Goal: Information Seeking & Learning: Learn about a topic

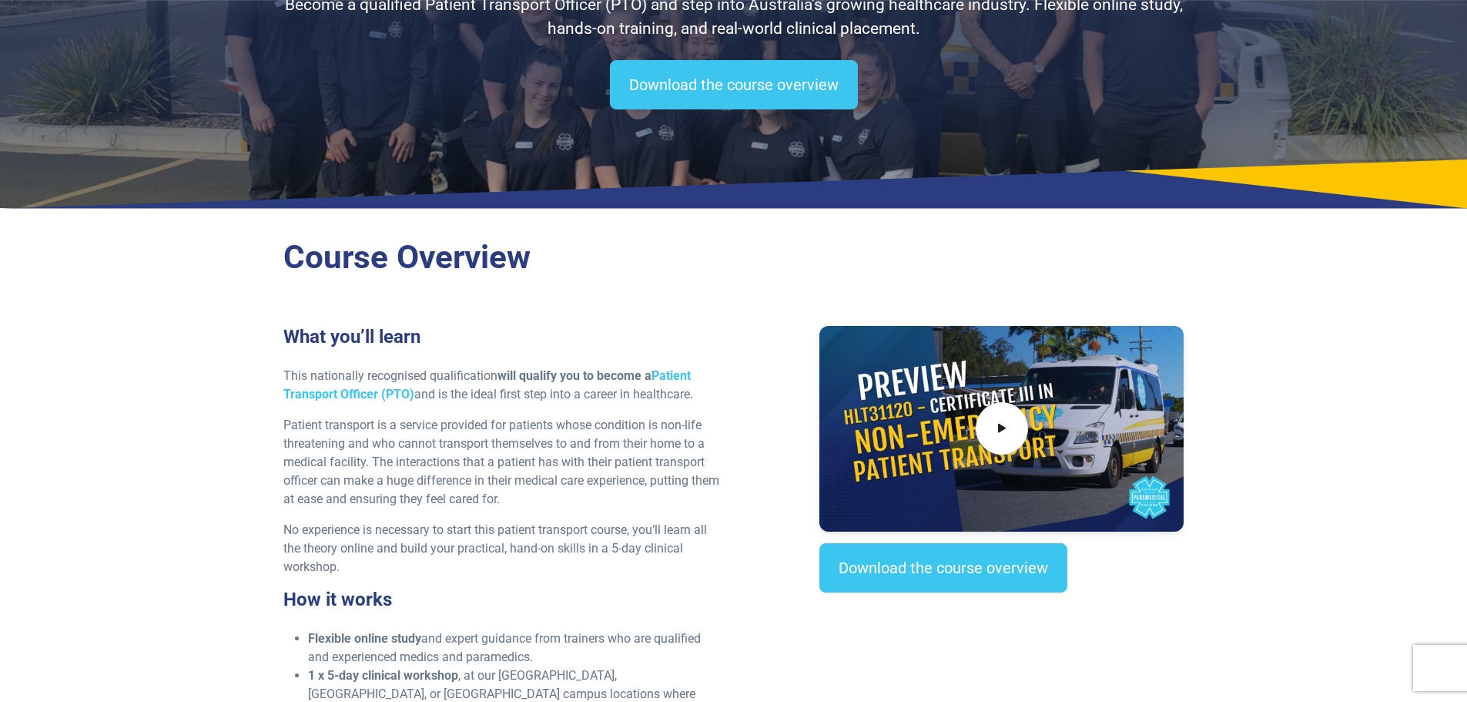
scroll to position [539, 0]
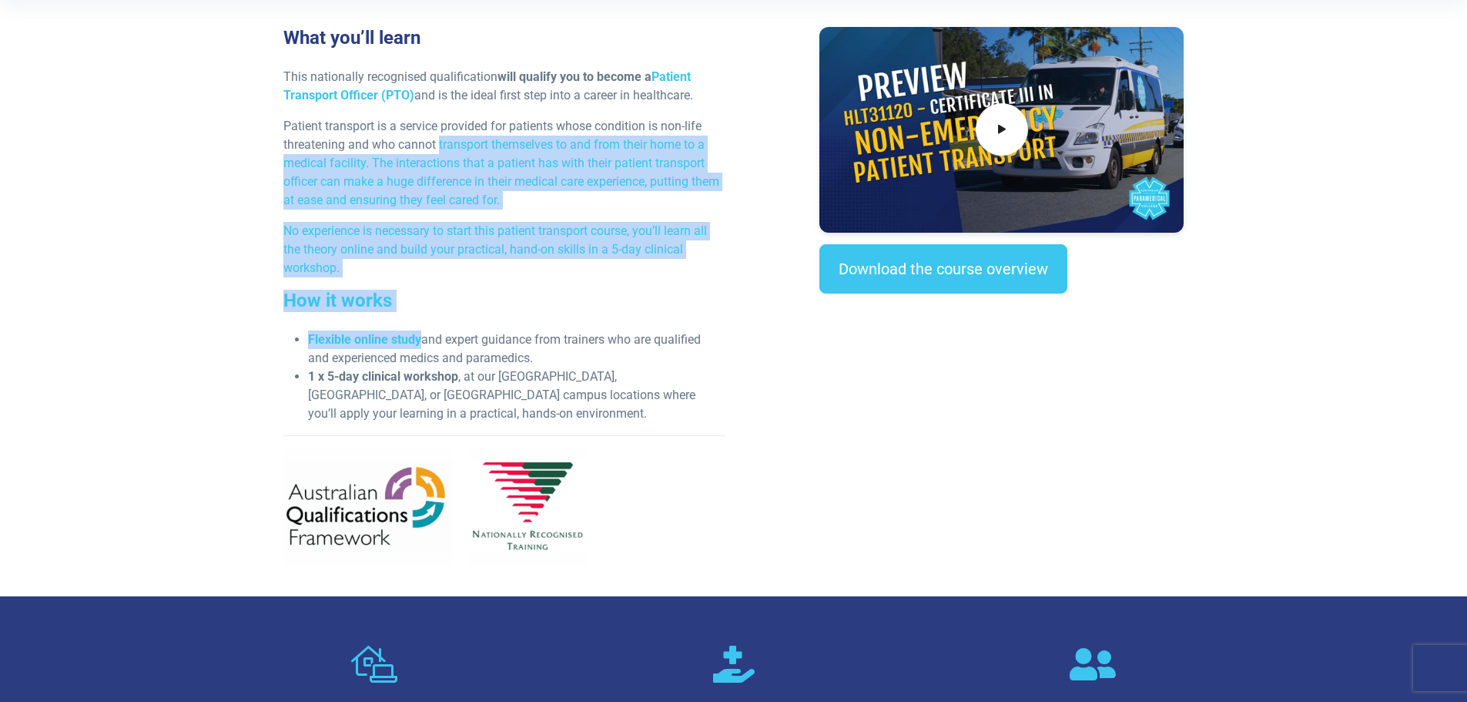
drag, startPoint x: 438, startPoint y: 146, endPoint x: 421, endPoint y: 344, distance: 198.6
click at [421, 344] on div "What you’ll learn This nationally recognised qualification will qualify you to …" at bounding box center [504, 302] width 460 height 551
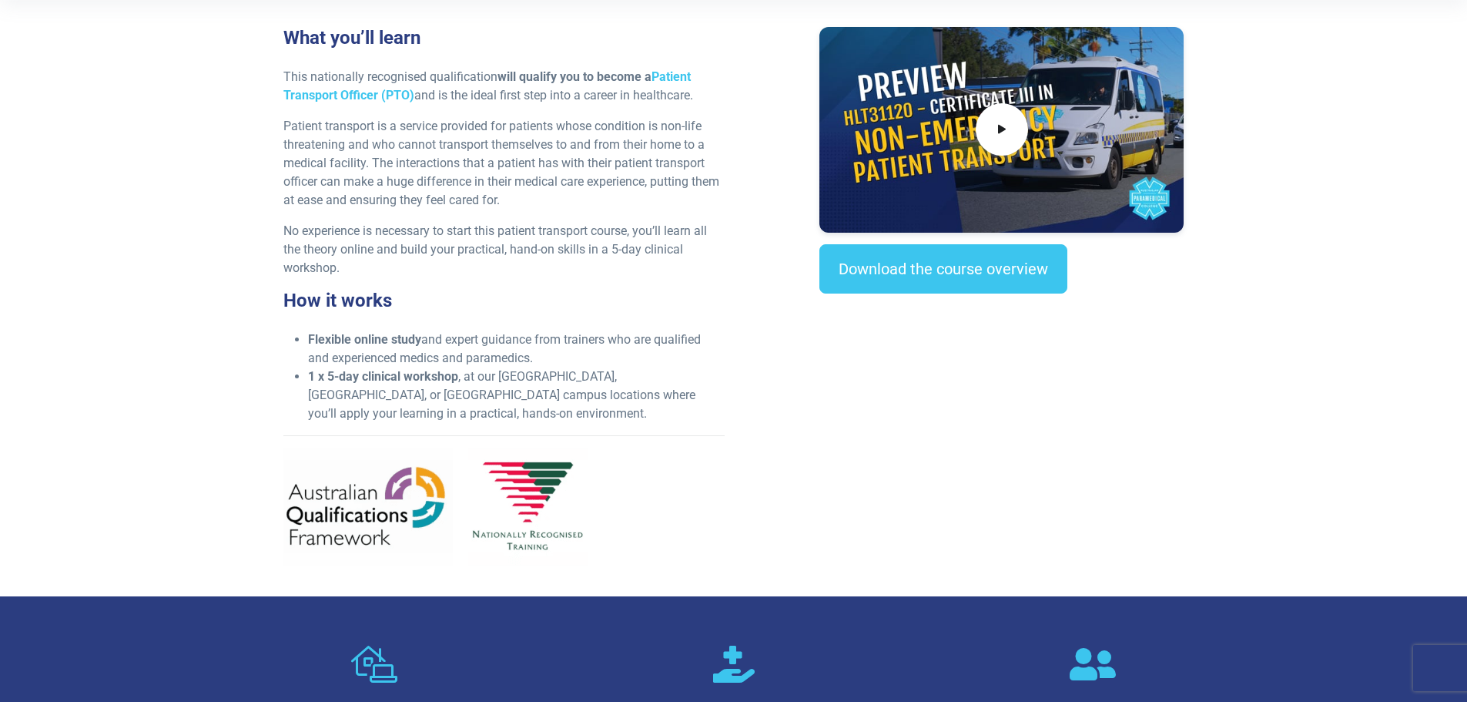
click at [421, 344] on li "Flexible online study and expert guidance from trainers who are qualified and e…" at bounding box center [516, 348] width 417 height 37
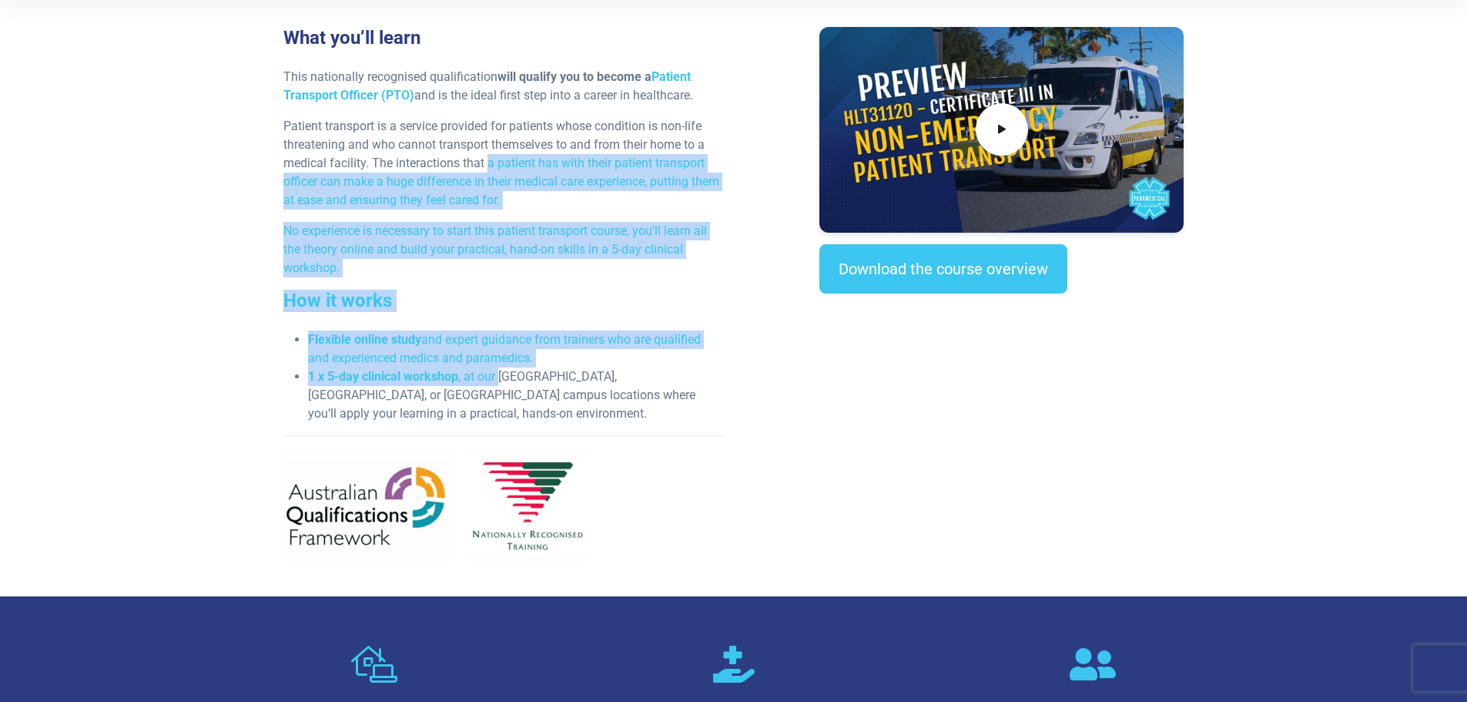
drag, startPoint x: 497, startPoint y: 385, endPoint x: 488, endPoint y: 172, distance: 212.7
click at [488, 172] on div "What you’ll learn This nationally recognised qualification will qualify you to …" at bounding box center [504, 302] width 460 height 551
click at [470, 237] on p "No experience is necessary to start this patient transport course, you’ll learn…" at bounding box center [503, 249] width 441 height 55
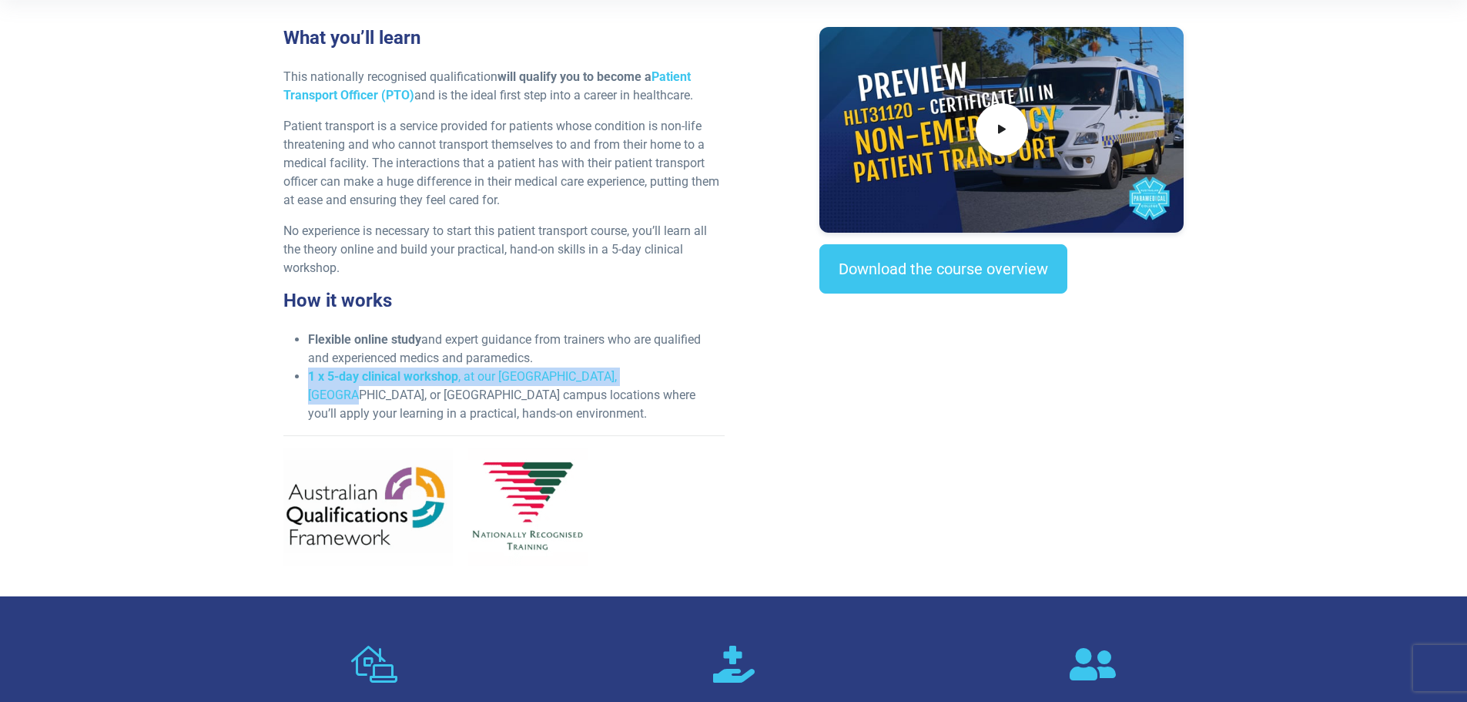
drag, startPoint x: 293, startPoint y: 372, endPoint x: 655, endPoint y: 375, distance: 362.7
click at [655, 375] on ul "Flexible online study and expert guidance from trainers who are qualified and e…" at bounding box center [503, 376] width 441 height 92
click at [655, 375] on li "1 x 5-day clinical workshop , at our [GEOGRAPHIC_DATA], [GEOGRAPHIC_DATA], or […" at bounding box center [516, 394] width 417 height 55
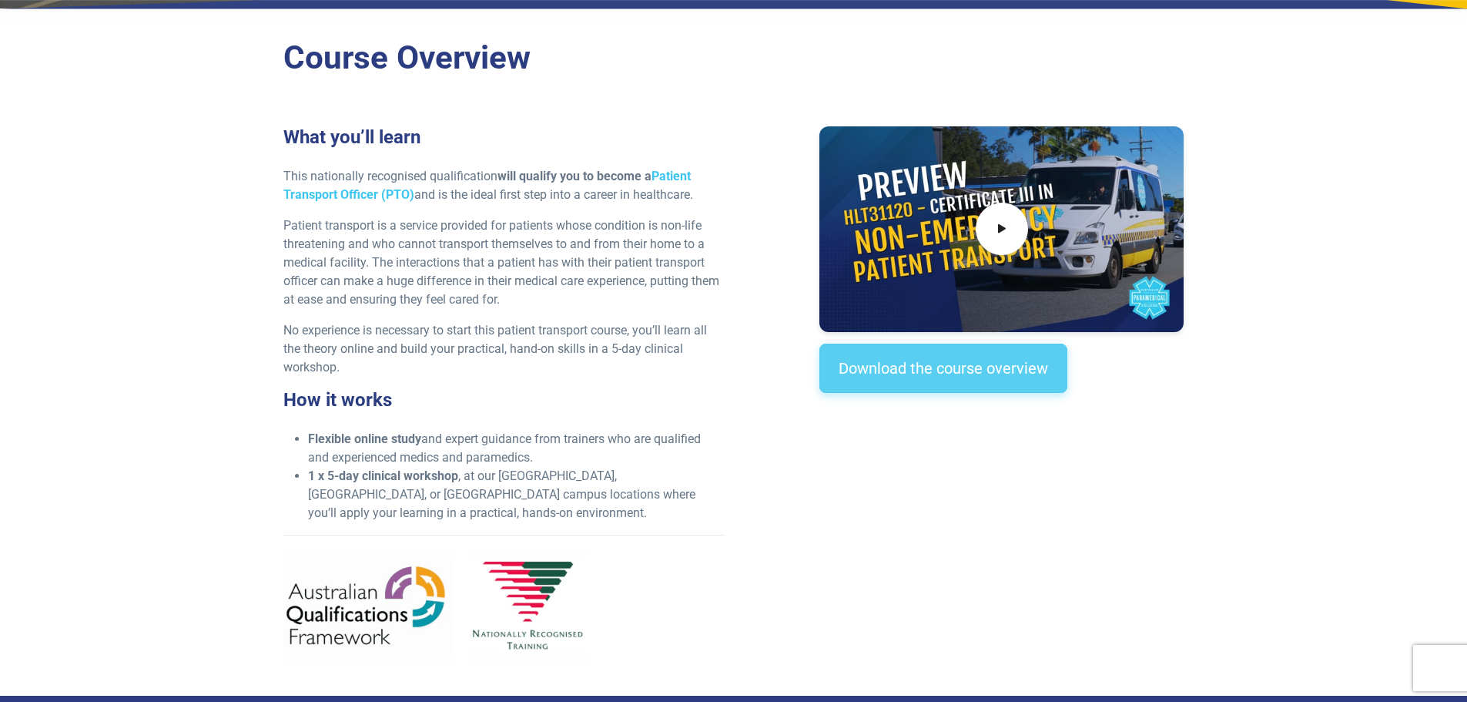
scroll to position [308, 0]
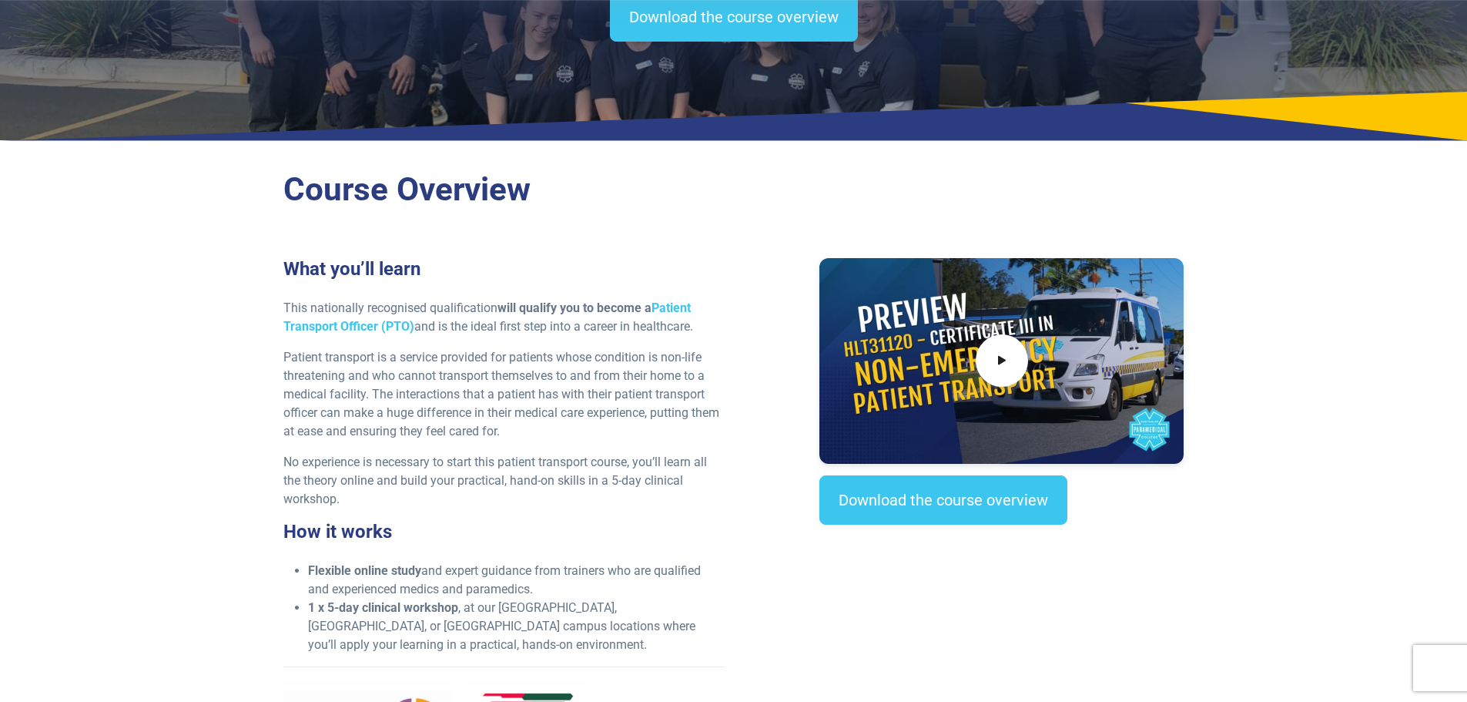
click at [946, 461] on div at bounding box center [1001, 360] width 364 height 205
click at [929, 506] on link "Download the course overview" at bounding box center [943, 499] width 248 height 49
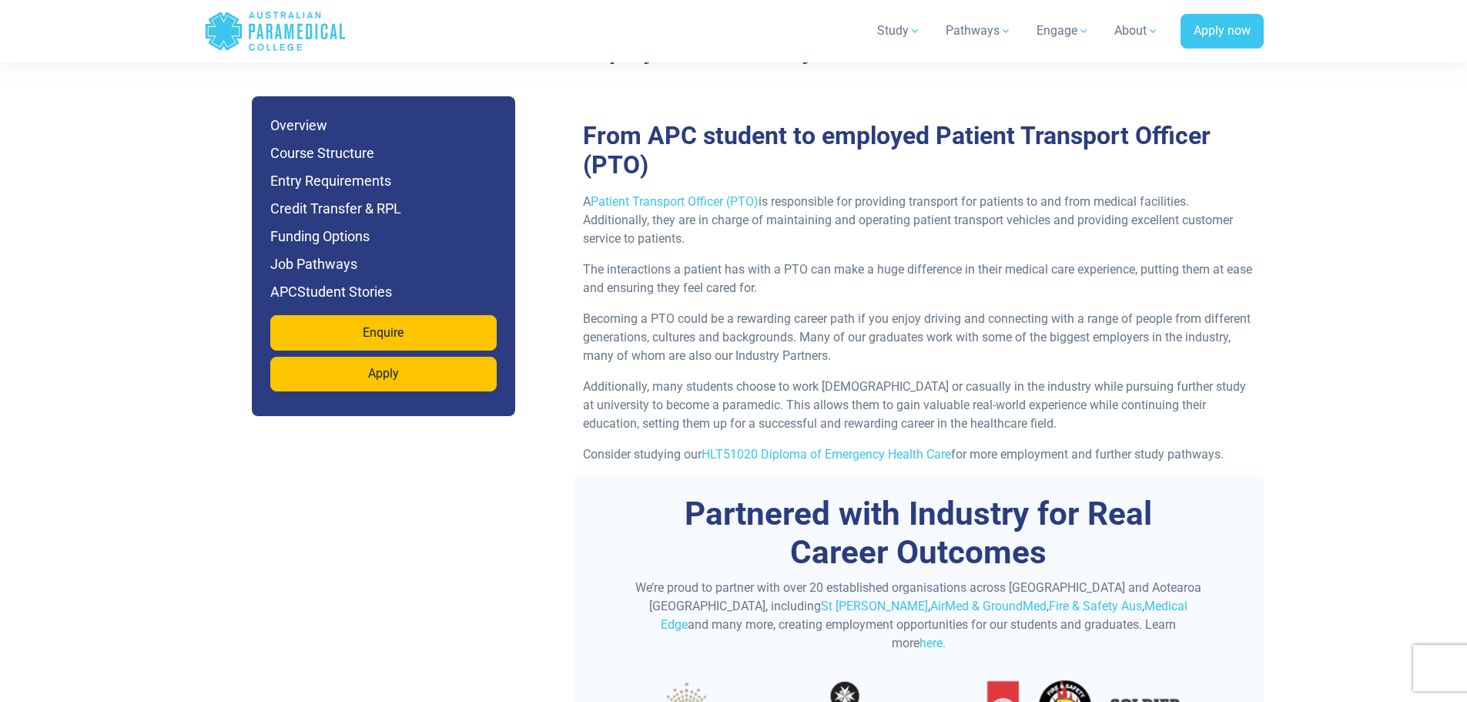
scroll to position [4761, 0]
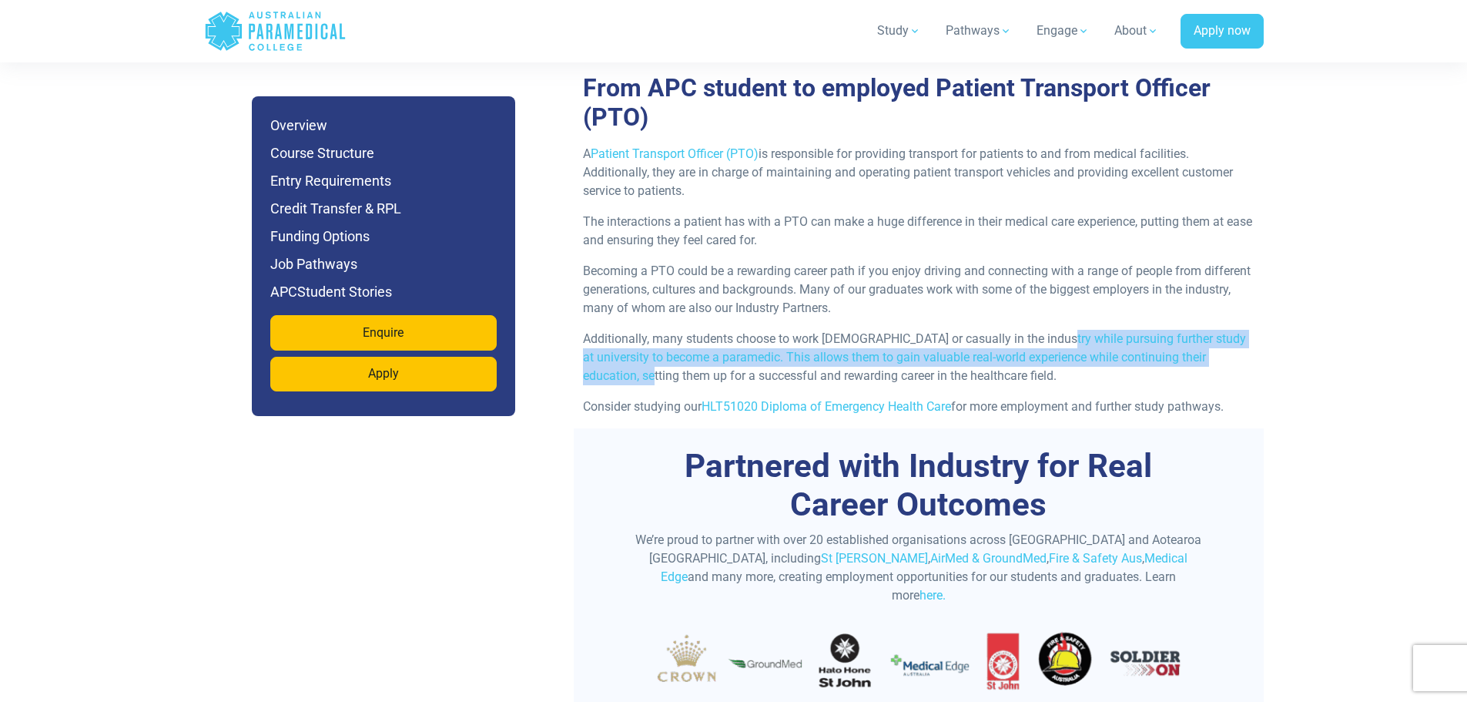
drag, startPoint x: 605, startPoint y: 342, endPoint x: 1048, endPoint y: 282, distance: 446.9
click at [1048, 282] on div "A Patient Transport Officer (PTO) is responsible for providing transport for pa…" at bounding box center [919, 286] width 690 height 283
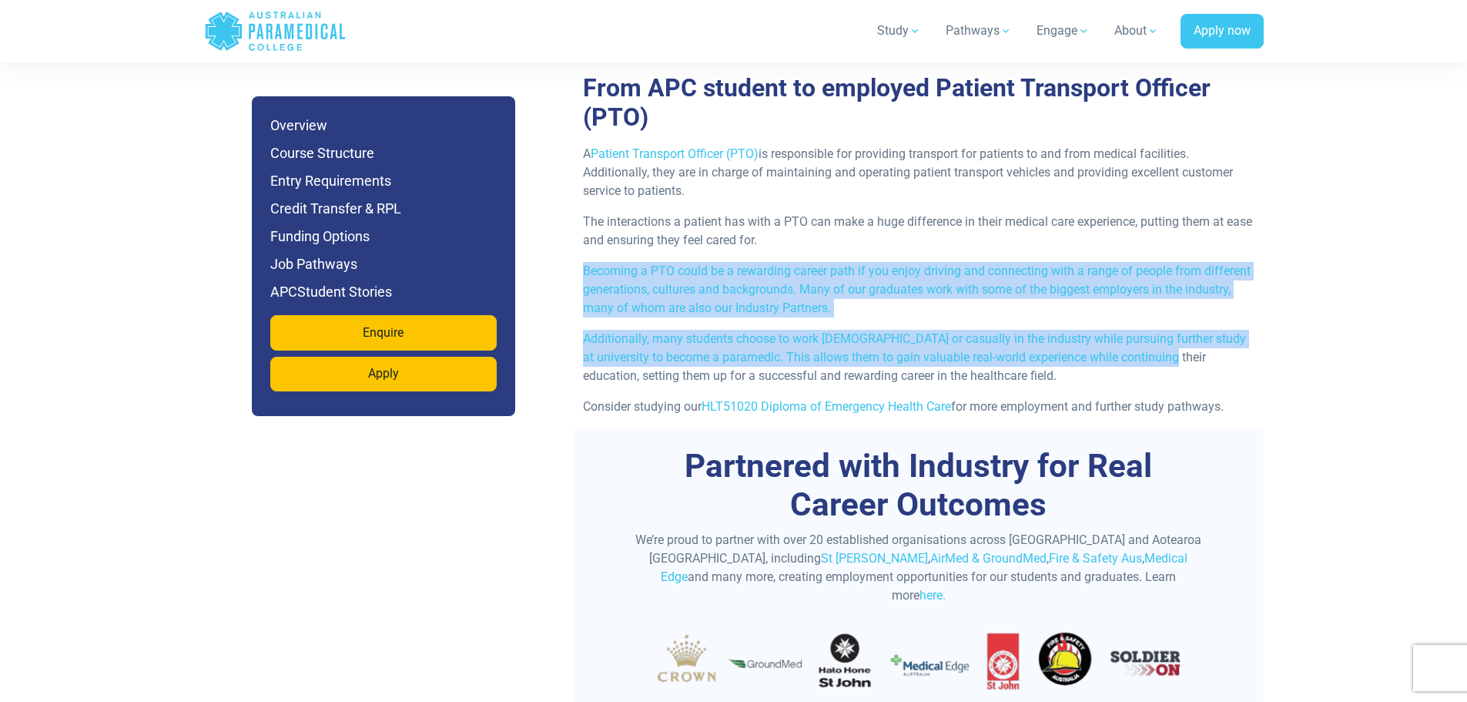
drag, startPoint x: 1114, startPoint y: 198, endPoint x: 1143, endPoint y: 321, distance: 126.6
click at [1143, 321] on div "A Patient Transport Officer (PTO) is responsible for providing transport for pa…" at bounding box center [919, 286] width 690 height 283
click at [1143, 330] on p "Additionally, many students choose to work [DEMOGRAPHIC_DATA] or casually in th…" at bounding box center [919, 357] width 672 height 55
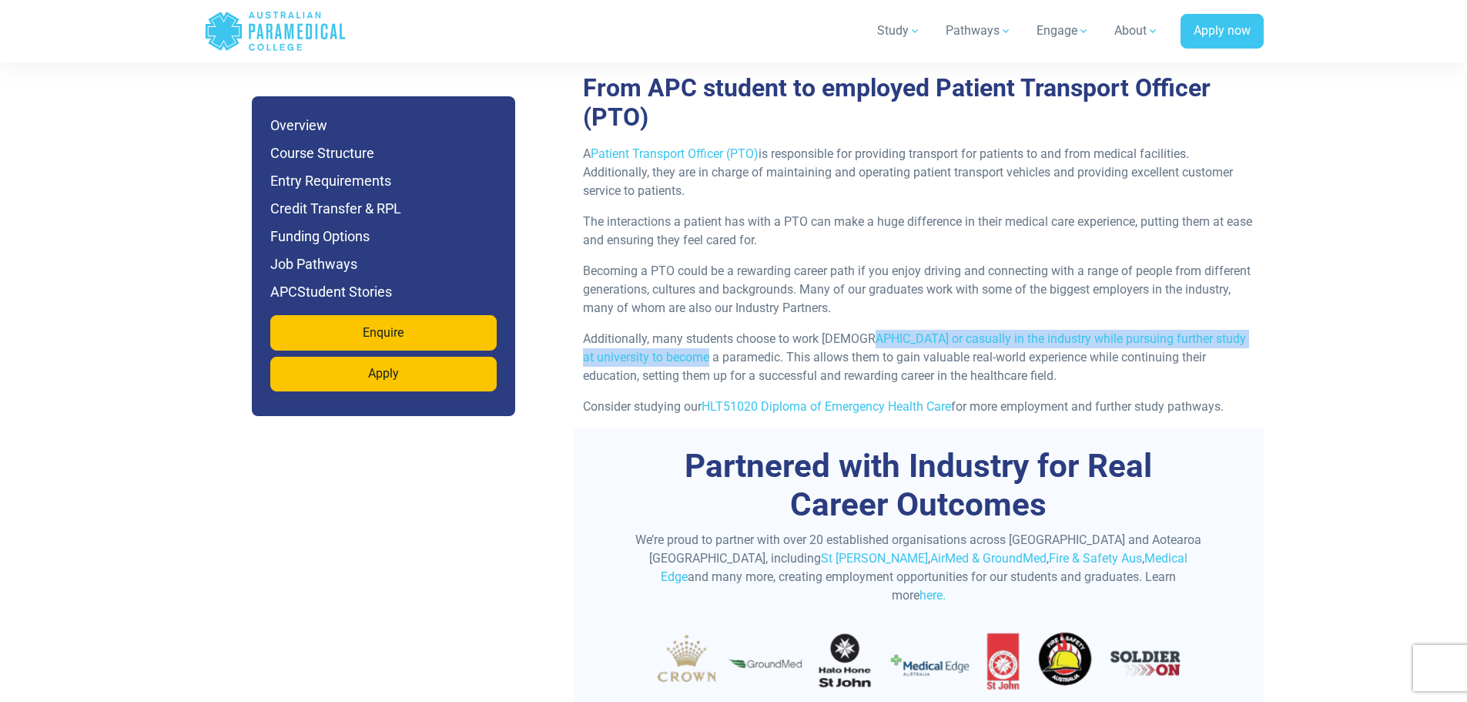
drag, startPoint x: 926, startPoint y: 314, endPoint x: 682, endPoint y: 323, distance: 243.5
click at [682, 330] on p "Additionally, many students choose to work [DEMOGRAPHIC_DATA] or casually in th…" at bounding box center [919, 357] width 672 height 55
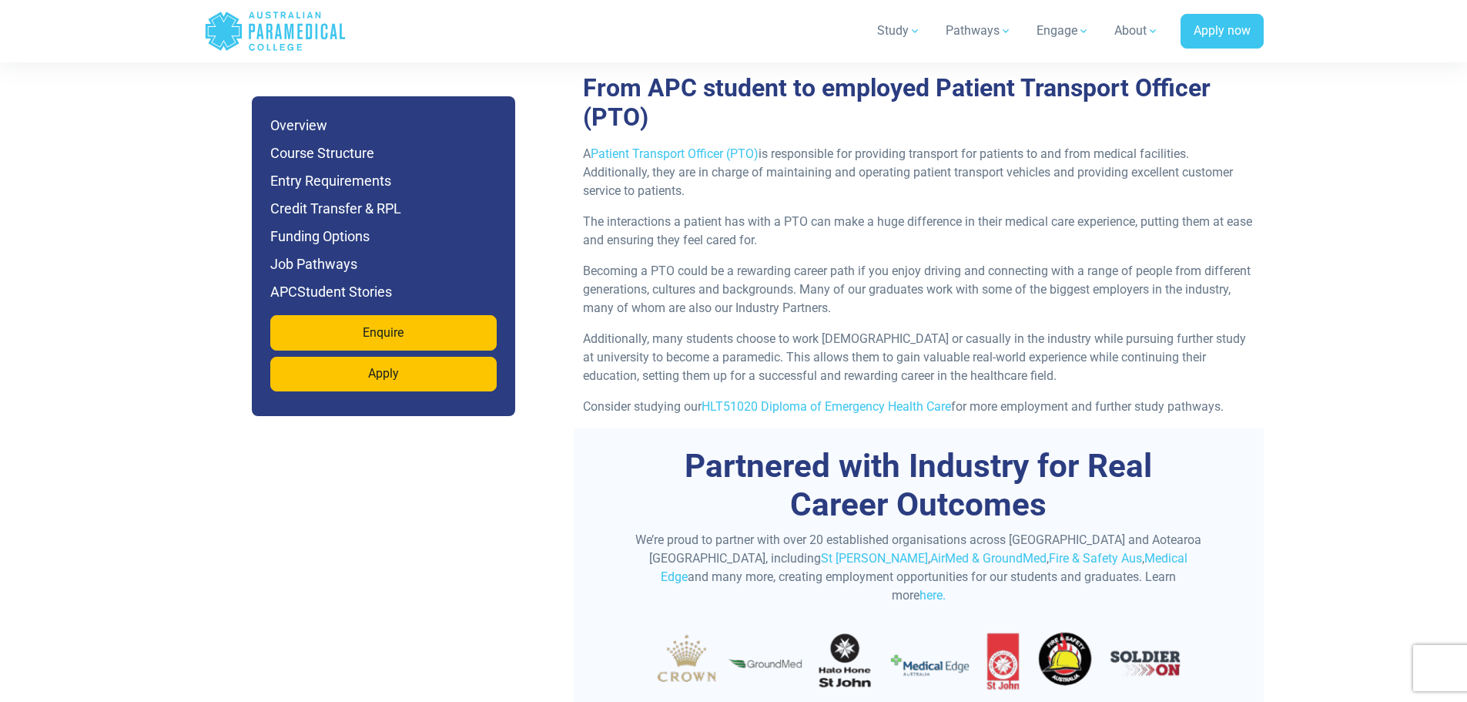
click at [695, 330] on p "Additionally, many students choose to work [DEMOGRAPHIC_DATA] or casually in th…" at bounding box center [919, 357] width 672 height 55
drag, startPoint x: 584, startPoint y: 236, endPoint x: 655, endPoint y: 236, distance: 70.8
click at [655, 262] on p "Becoming a PTO could be a rewarding career path if you enjoy driving and connec…" at bounding box center [919, 289] width 672 height 55
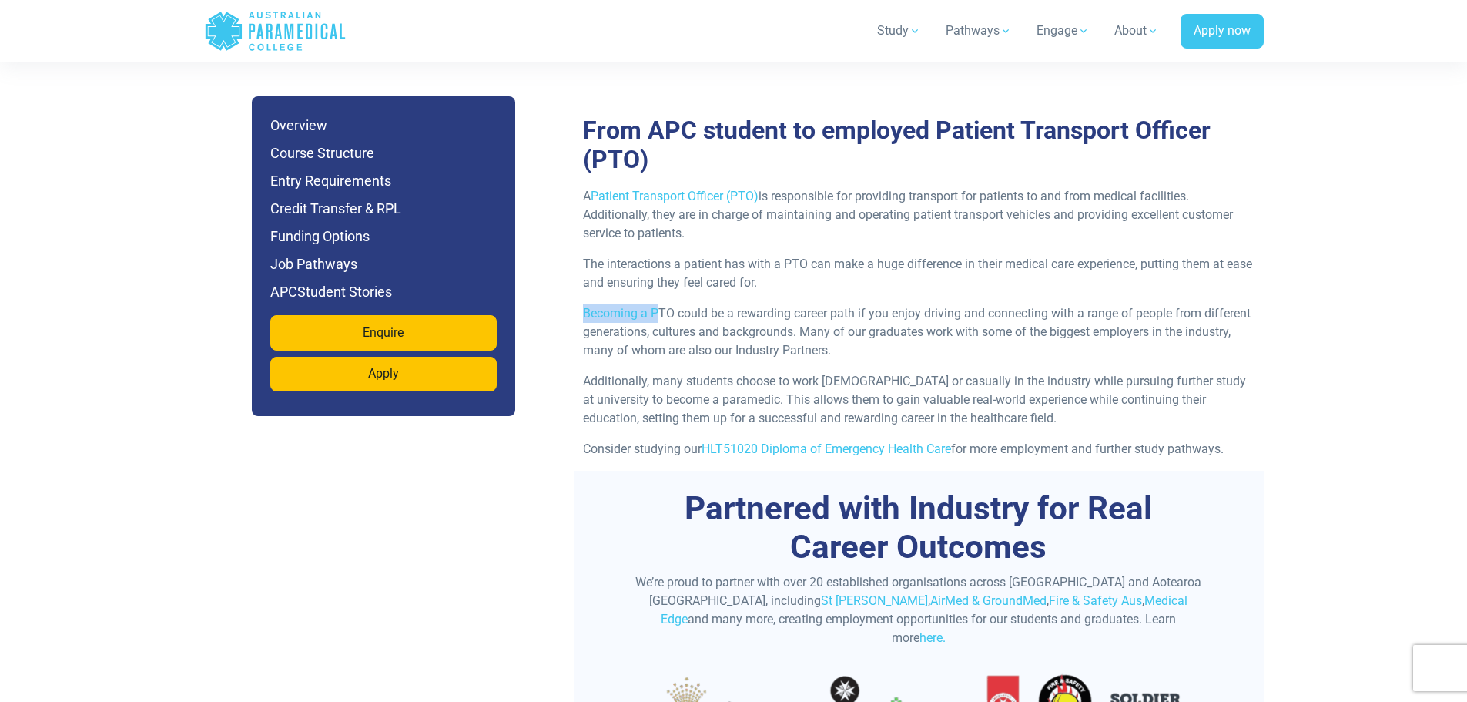
scroll to position [4684, 0]
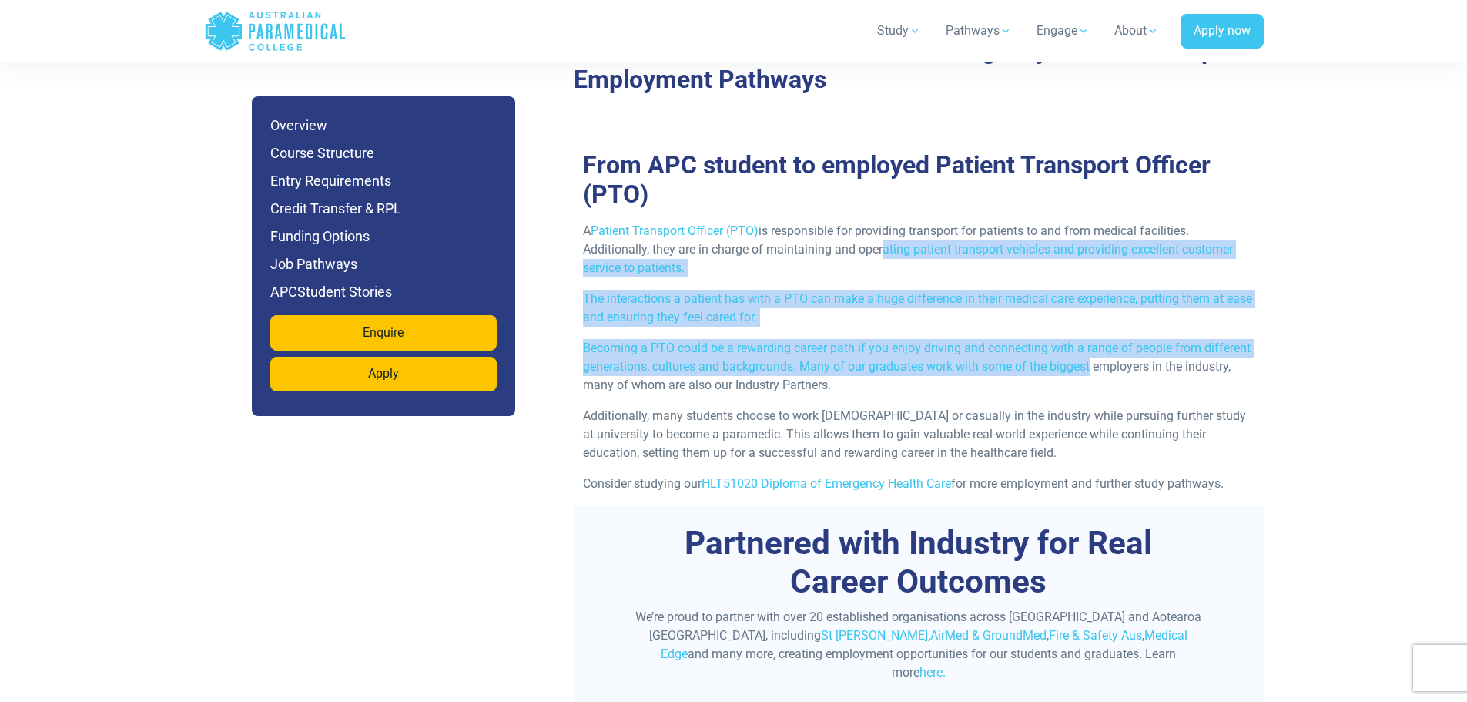
drag, startPoint x: 875, startPoint y: 205, endPoint x: 1093, endPoint y: 337, distance: 254.6
click at [1093, 337] on div "A Patient Transport Officer (PTO) is responsible for providing transport for pa…" at bounding box center [919, 363] width 690 height 283
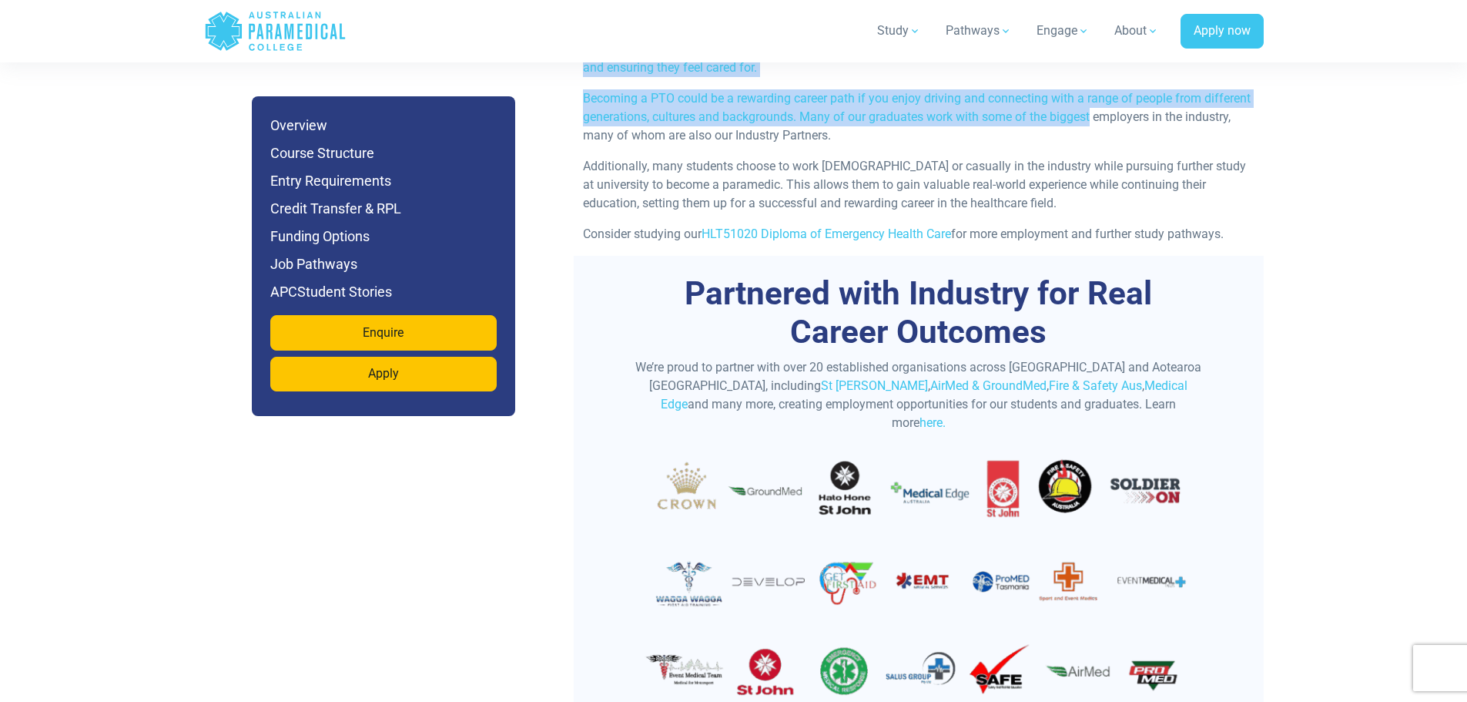
scroll to position [4838, 0]
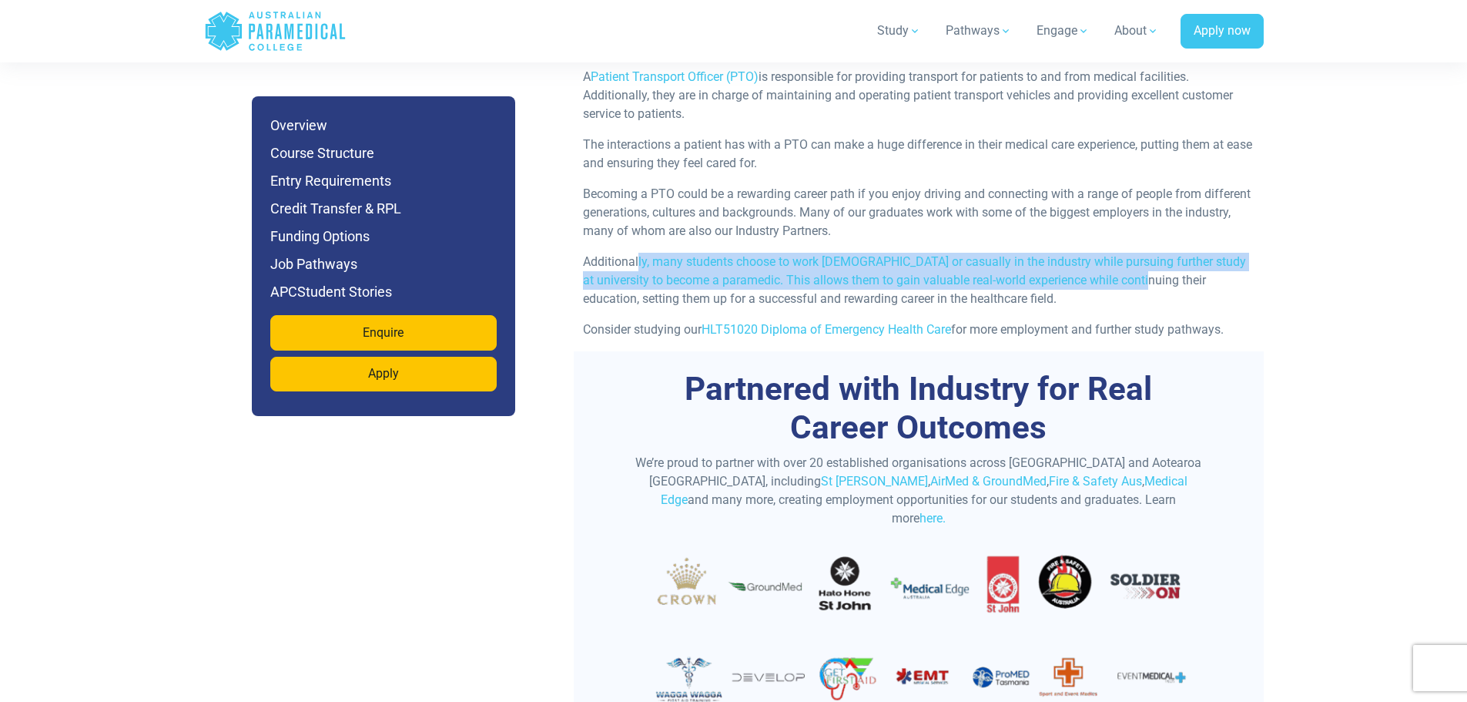
drag, startPoint x: 637, startPoint y: 209, endPoint x: 1117, endPoint y: 243, distance: 480.9
click at [1117, 243] on div "A Patient Transport Officer (PTO) is responsible for providing transport for pa…" at bounding box center [919, 209] width 690 height 283
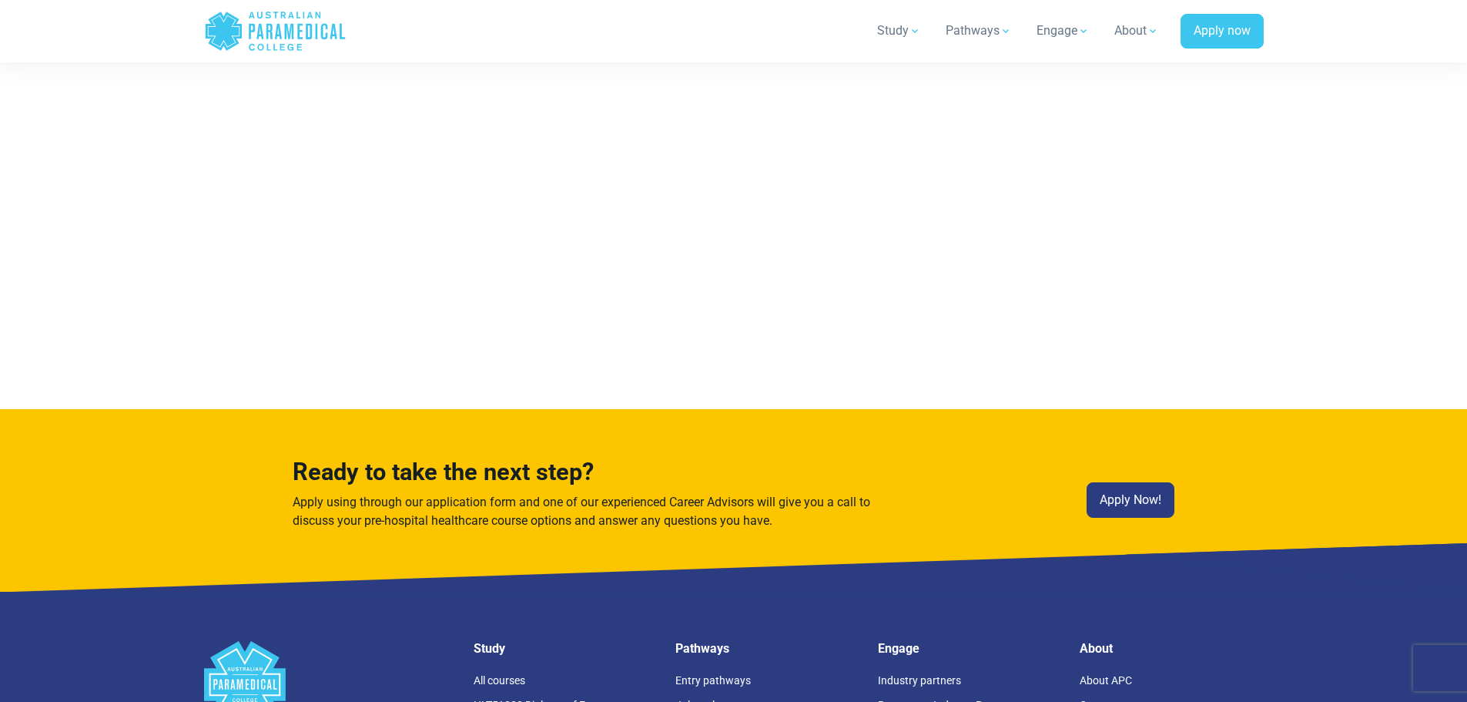
scroll to position [8765, 0]
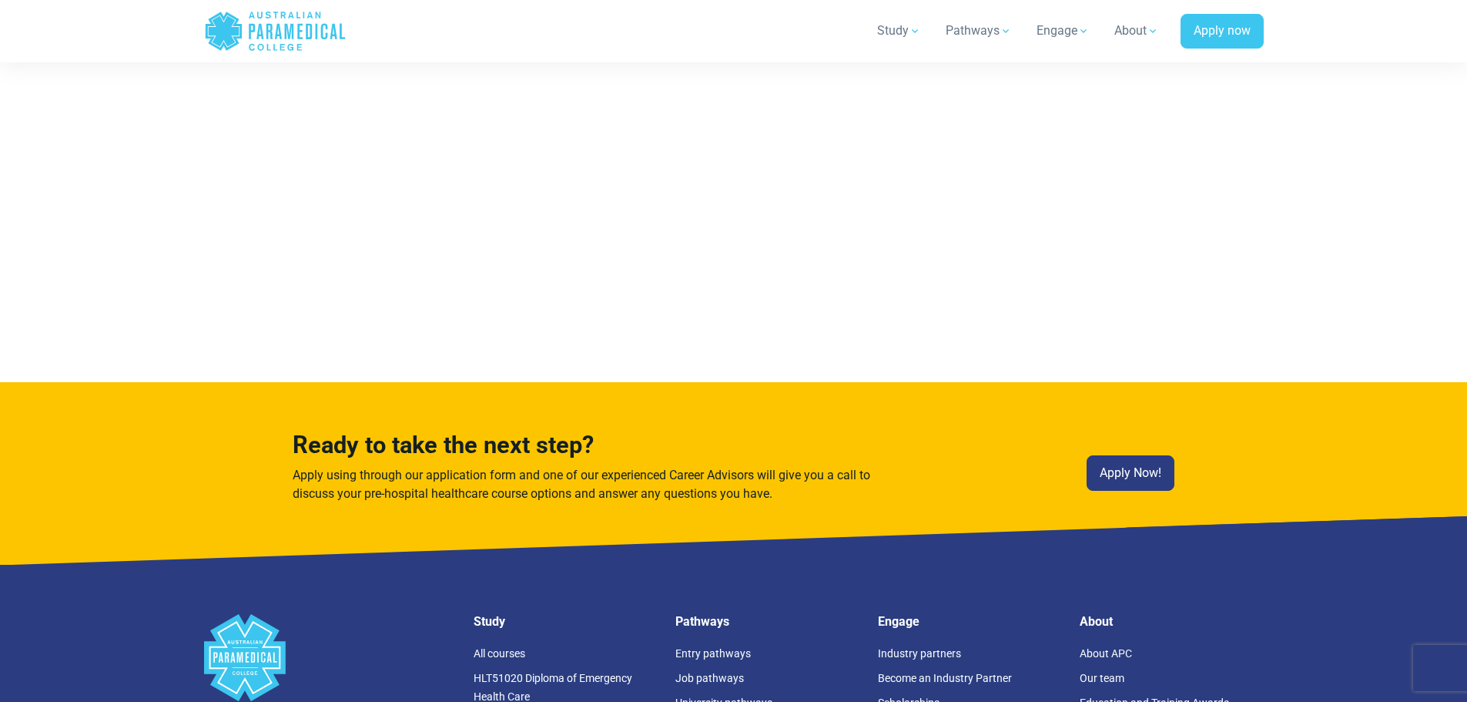
scroll to position [8611, 0]
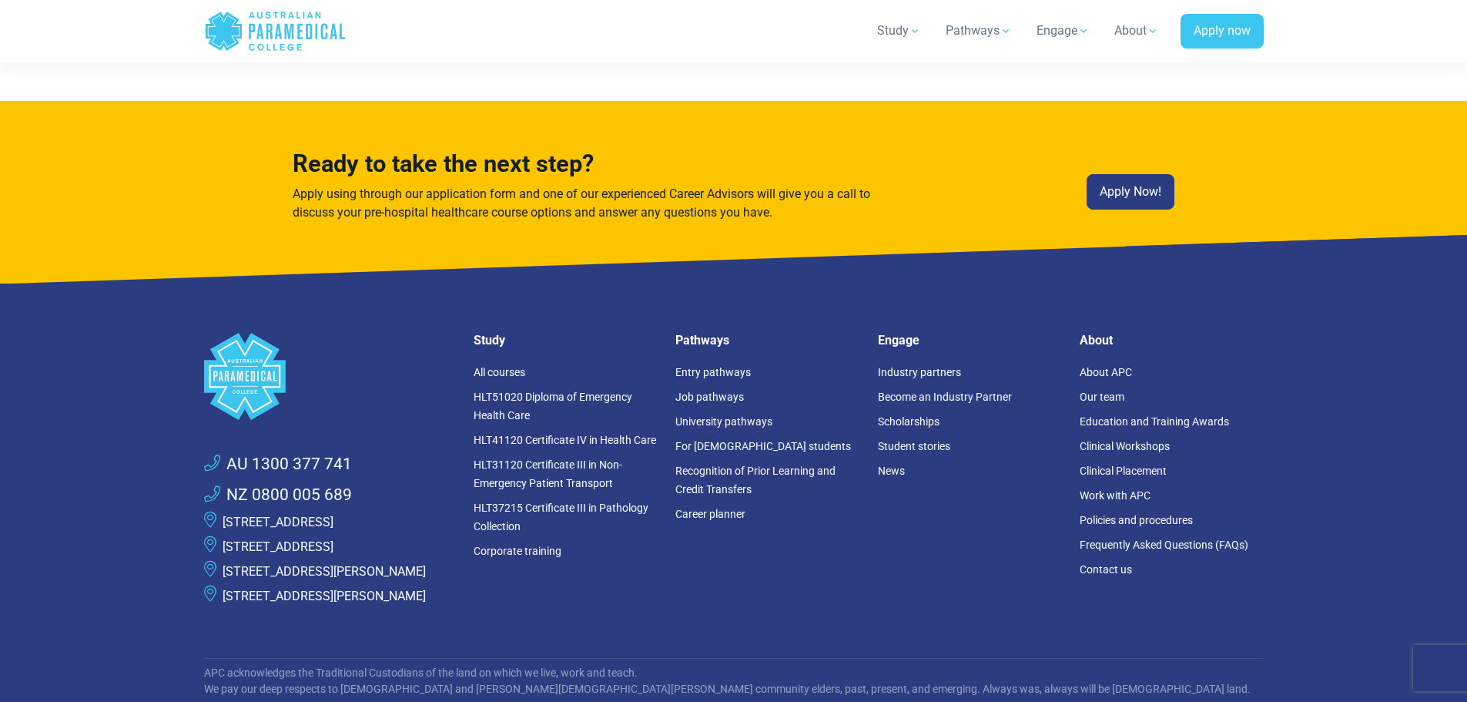
click at [163, 400] on footer ".logo-block-c1{fill:#3CC5EE;} .logo-block-c2{fill:#FFF;} AU 1300 377 741 NZ 080…" at bounding box center [733, 613] width 1467 height 660
click at [290, 452] on link "AU 1300 377 741" at bounding box center [278, 464] width 148 height 25
click at [85, 310] on footer ".logo-block-c1{fill:#3CC5EE;} .logo-block-c2{fill:#FFF;} AU 1300 377 741 NZ 080…" at bounding box center [733, 613] width 1467 height 660
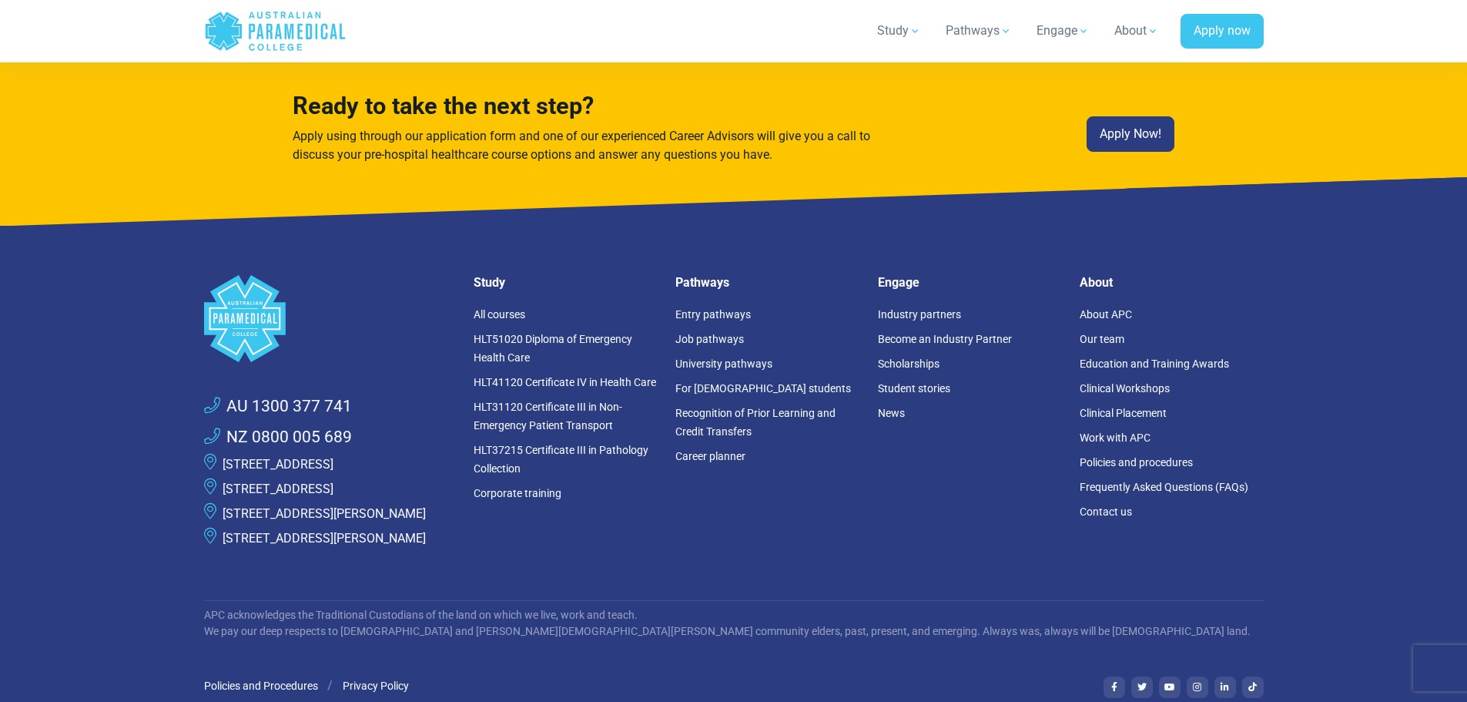
scroll to position [8687, 0]
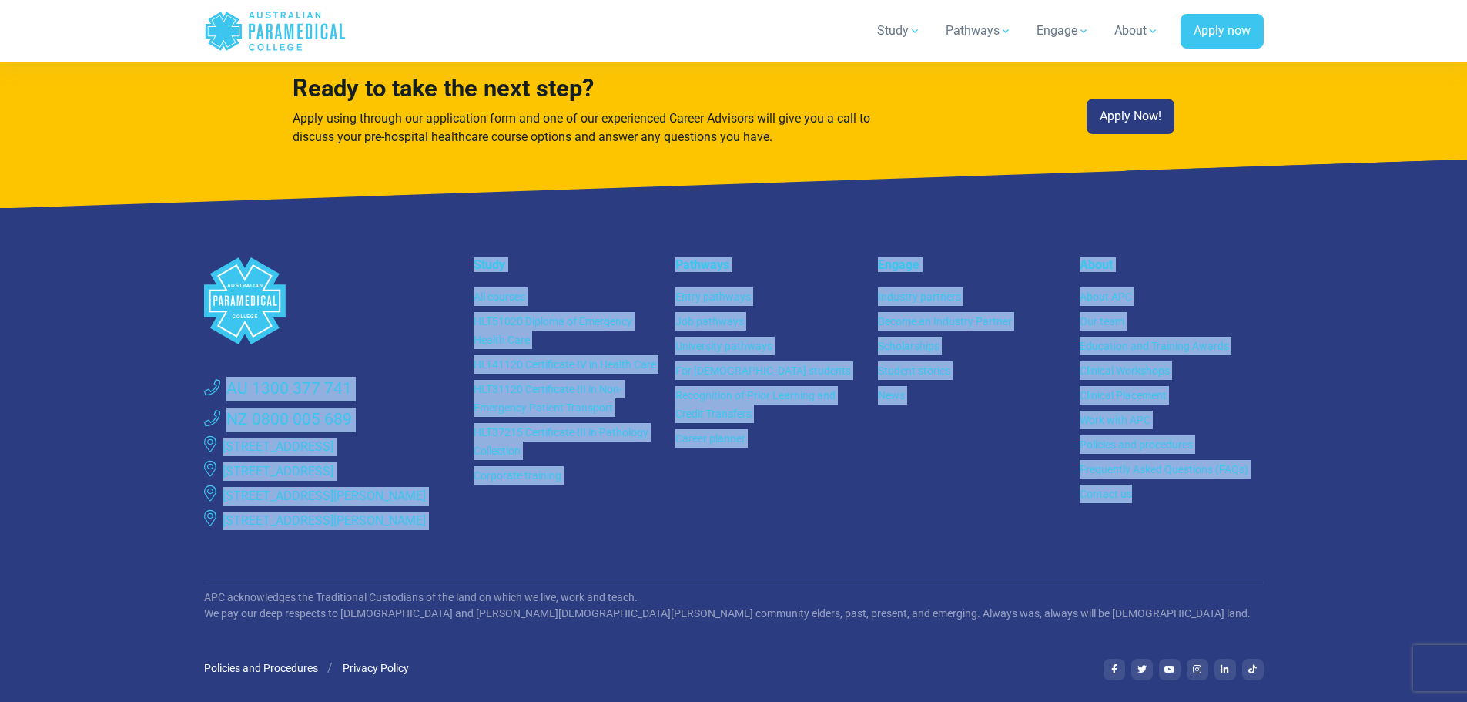
drag, startPoint x: 99, startPoint y: 309, endPoint x: 1398, endPoint y: 440, distance: 1305.8
click at [1398, 440] on footer ".logo-block-c1{fill:#3CC5EE;} .logo-block-c2{fill:#FFF;} AU 1300 377 741 NZ 080…" at bounding box center [733, 538] width 1467 height 660
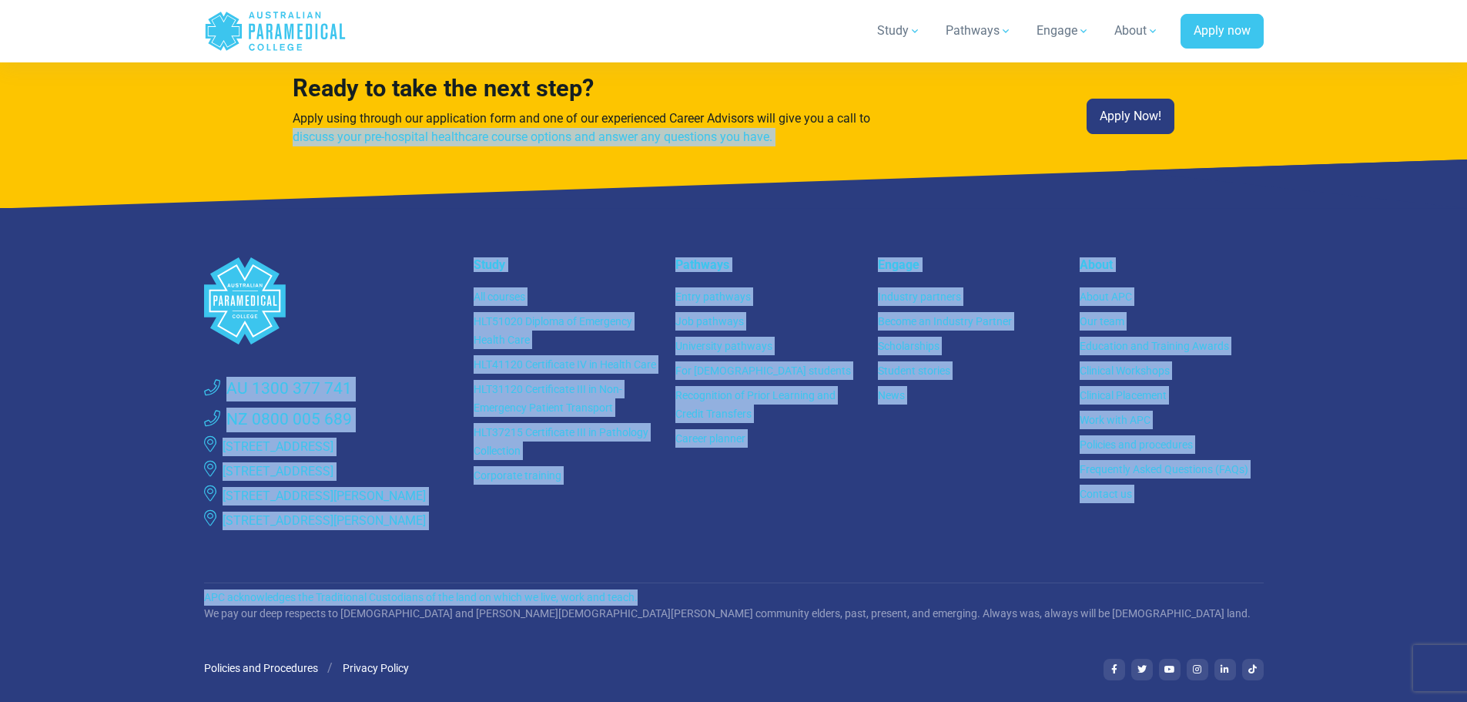
drag, startPoint x: 1293, startPoint y: 560, endPoint x: -336, endPoint y: 91, distance: 1694.9
click at [1042, 463] on div "Engage Industry partners Become an Industry Partner Scholarships Student storie…" at bounding box center [970, 401] width 203 height 288
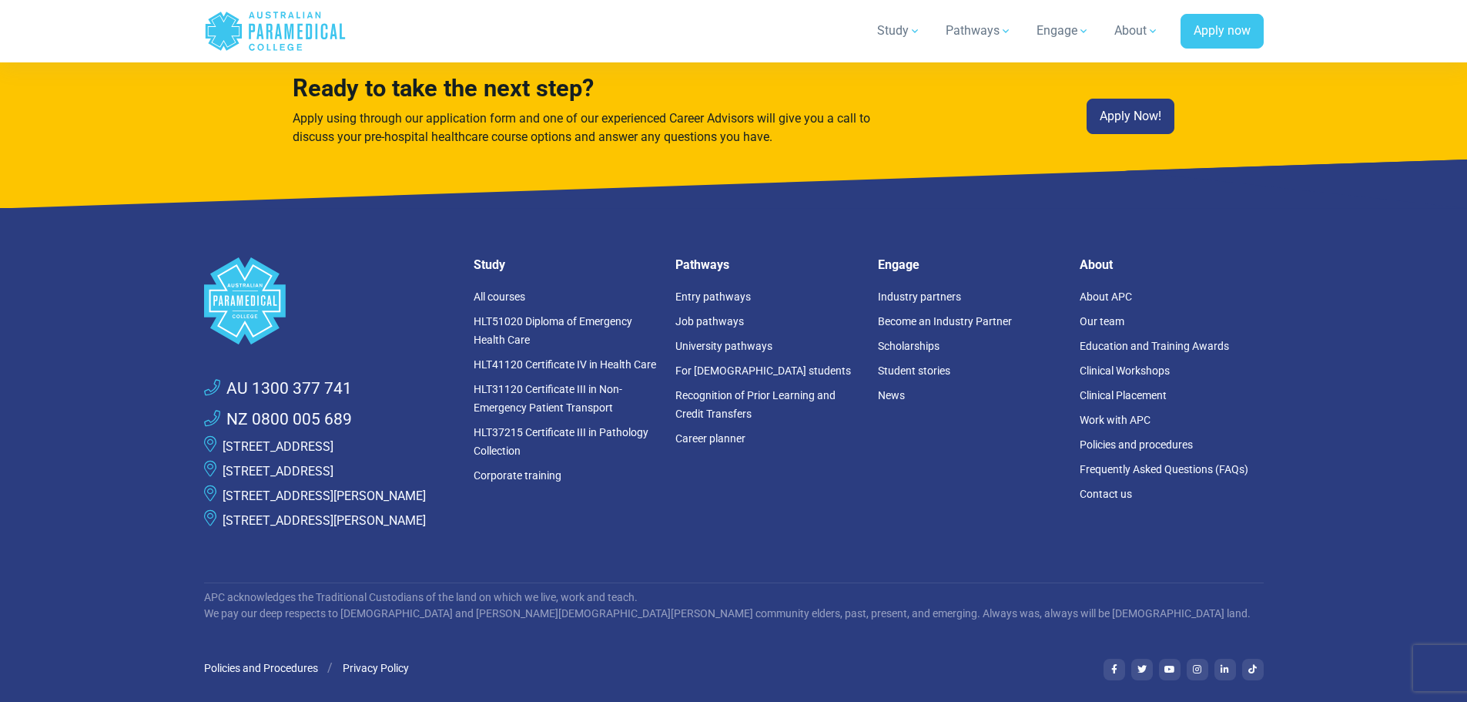
drag, startPoint x: 1277, startPoint y: 654, endPoint x: 135, endPoint y: 172, distance: 1239.3
click at [135, 208] on footer ".logo-block-c1{fill:#3CC5EE;} .logo-block-c2{fill:#FFF;} AU 1300 377 741 NZ 080…" at bounding box center [733, 538] width 1467 height 660
click at [948, 385] on div "Engage Industry partners Become an Industry Partner Scholarships Student storie…" at bounding box center [970, 401] width 203 height 288
